Goal: Information Seeking & Learning: Check status

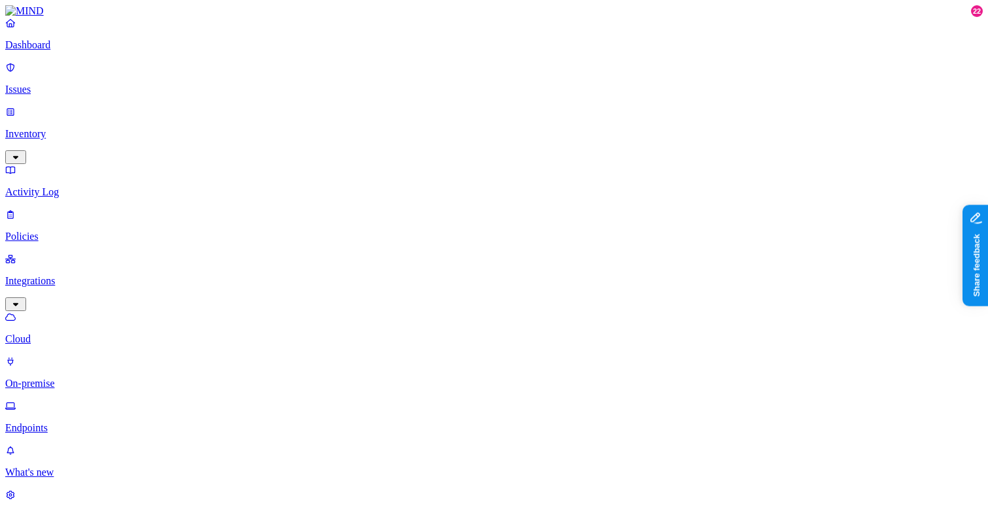
click at [59, 73] on link "Issues" at bounding box center [494, 78] width 978 height 34
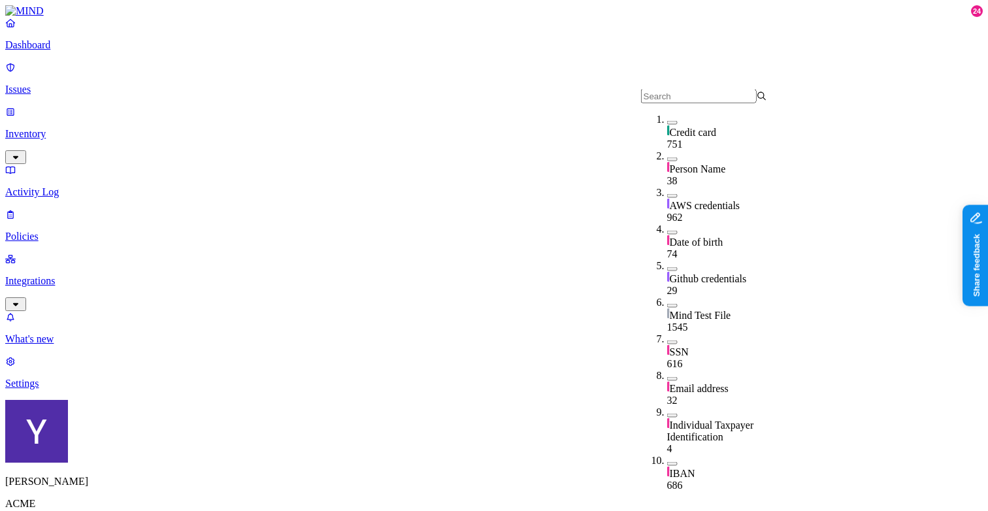
scroll to position [75, 0]
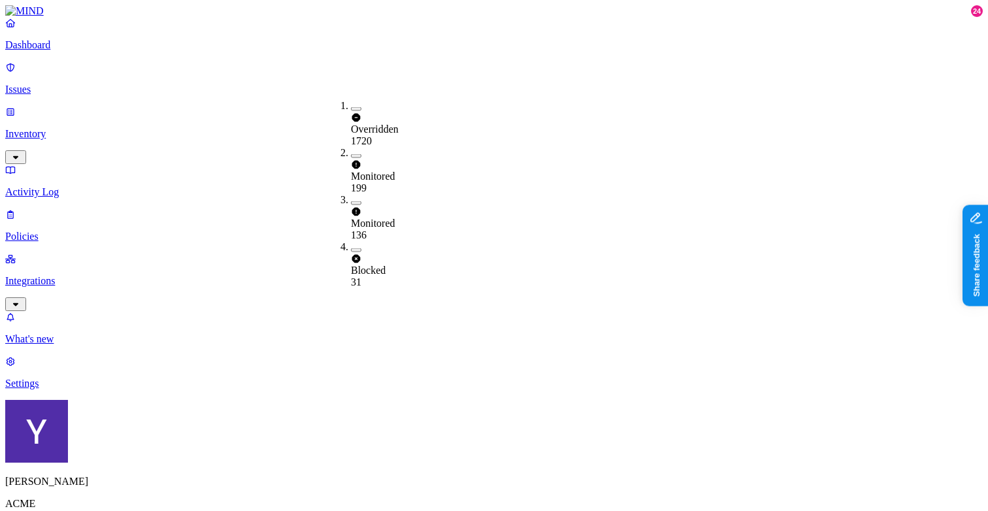
click at [351, 154] on button "button" at bounding box center [356, 156] width 10 height 4
click at [383, 173] on span "Monitored" at bounding box center [373, 178] width 44 height 11
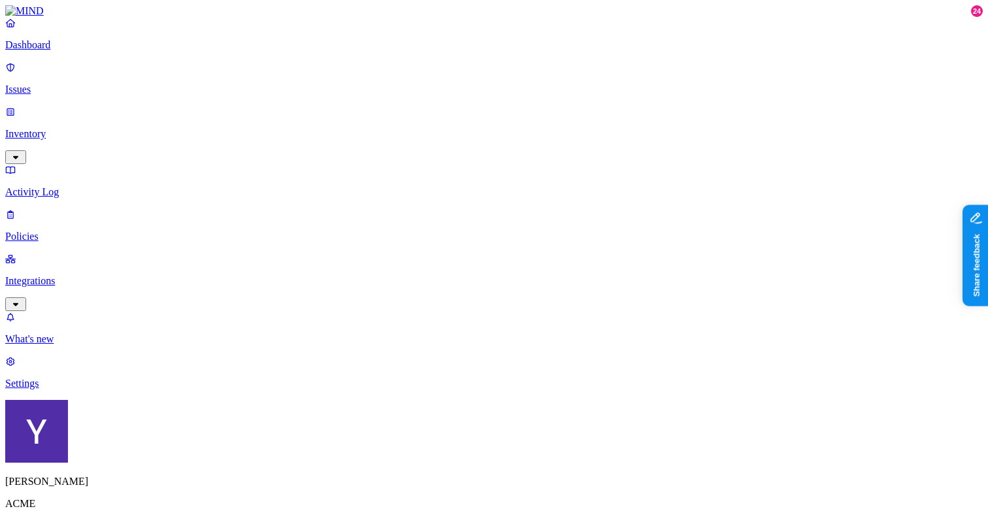
click at [351, 107] on button "button" at bounding box center [356, 109] width 10 height 4
click at [351, 105] on button "button" at bounding box center [356, 107] width 10 height 14
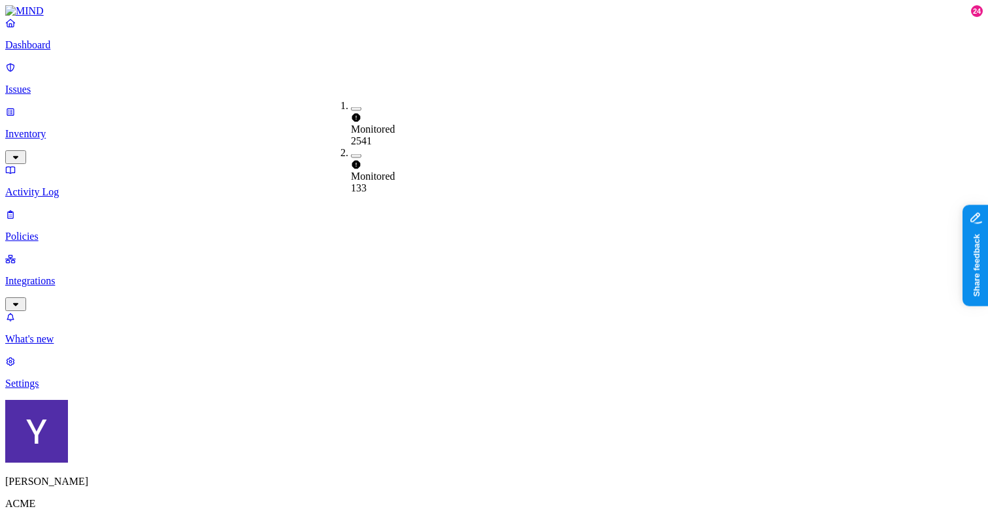
click at [351, 154] on button "button" at bounding box center [356, 156] width 10 height 4
click at [351, 147] on button "button" at bounding box center [356, 154] width 10 height 14
click at [351, 107] on button "button" at bounding box center [356, 109] width 10 height 4
